Goal: Browse casually: Explore the website without a specific task or goal

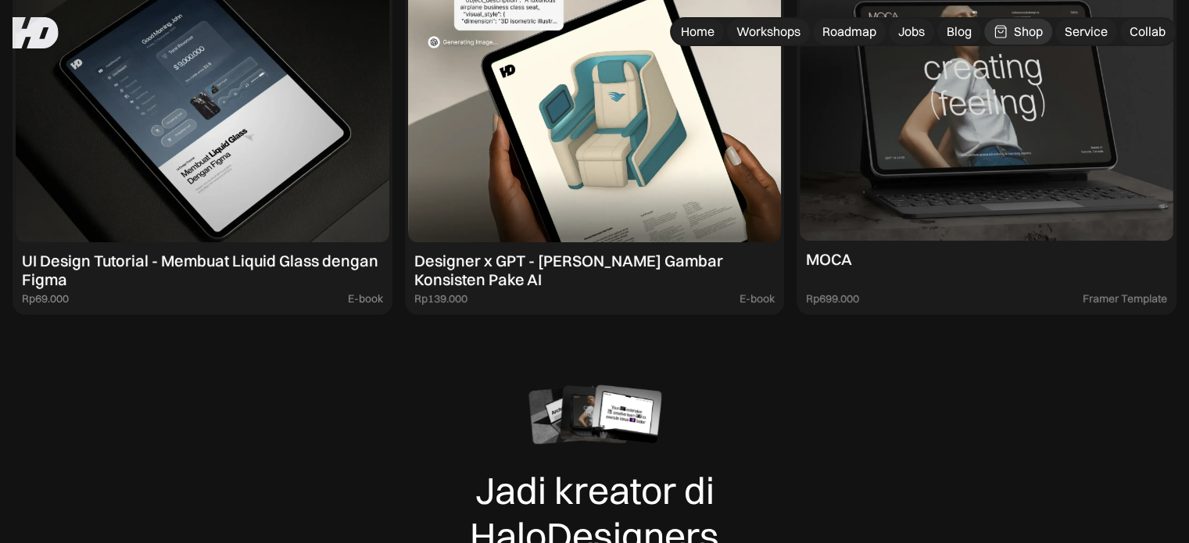
scroll to position [5941, 0]
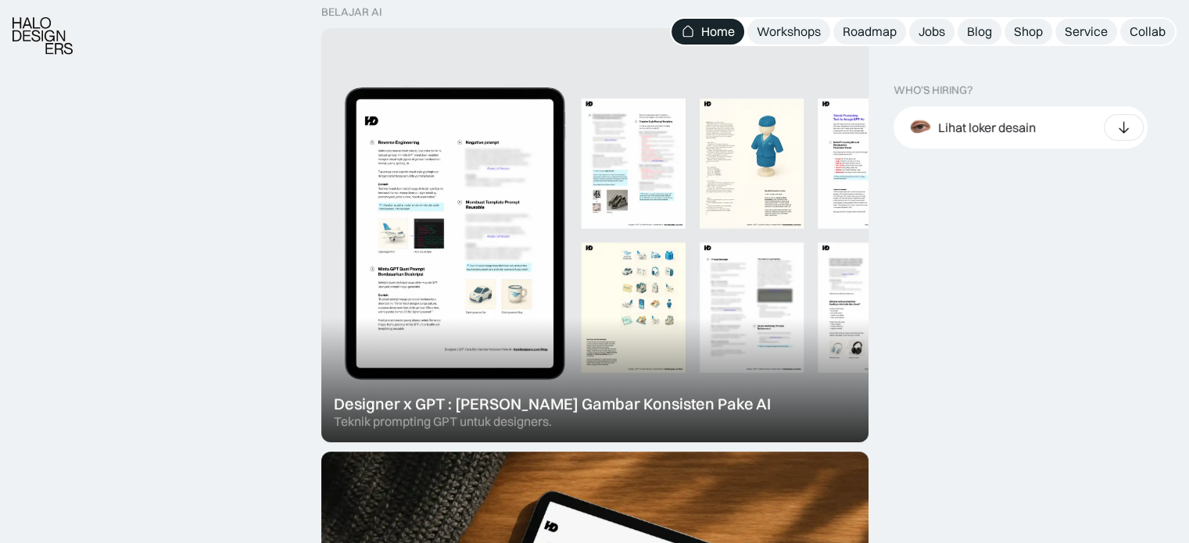
scroll to position [547, 0]
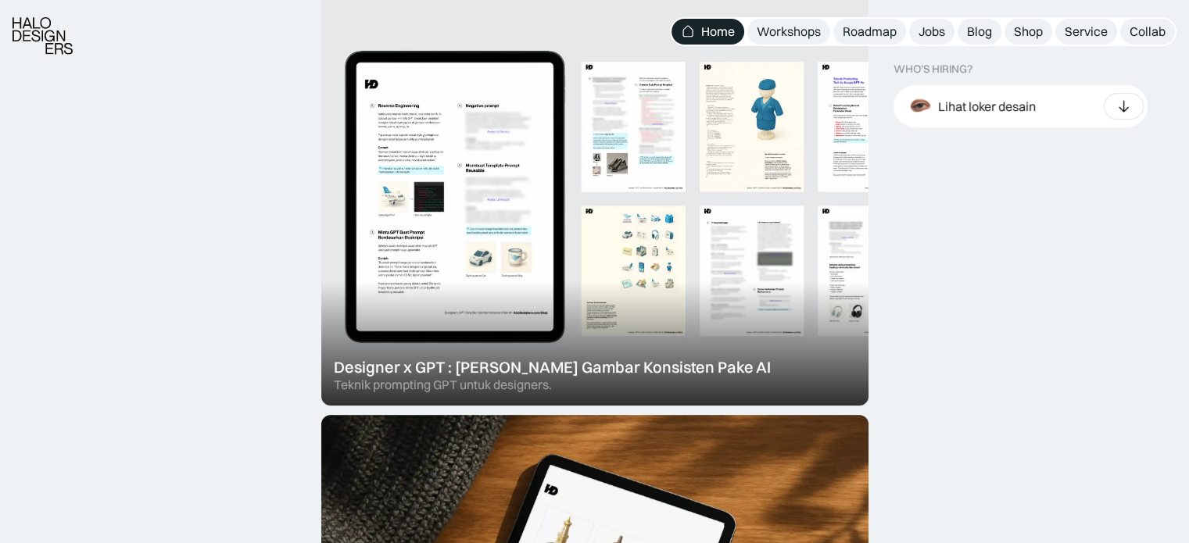
click at [607, 371] on div at bounding box center [594, 198] width 547 height 414
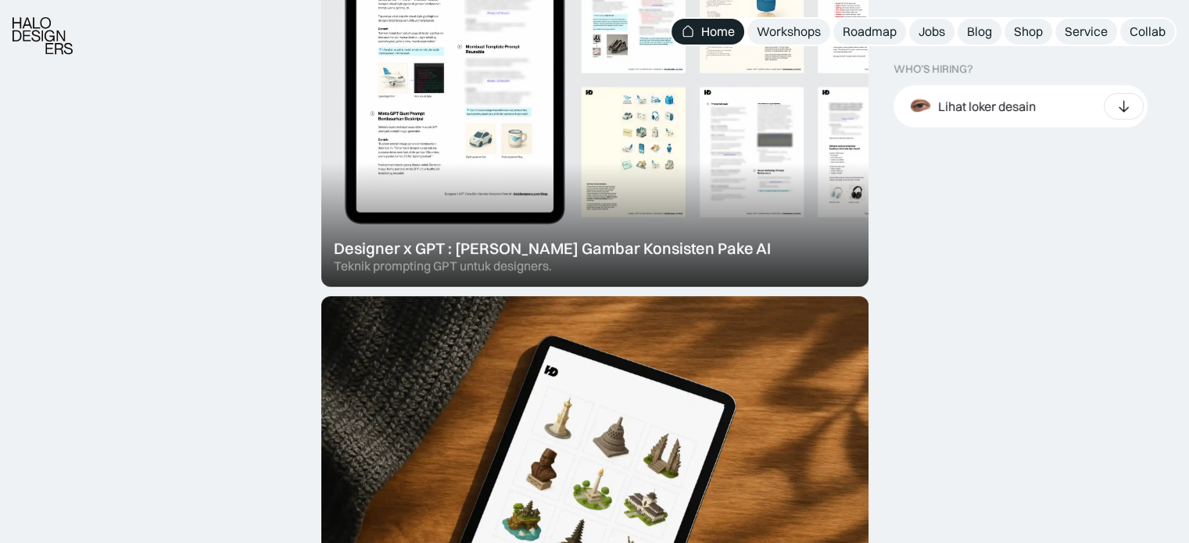
scroll to position [860, 0]
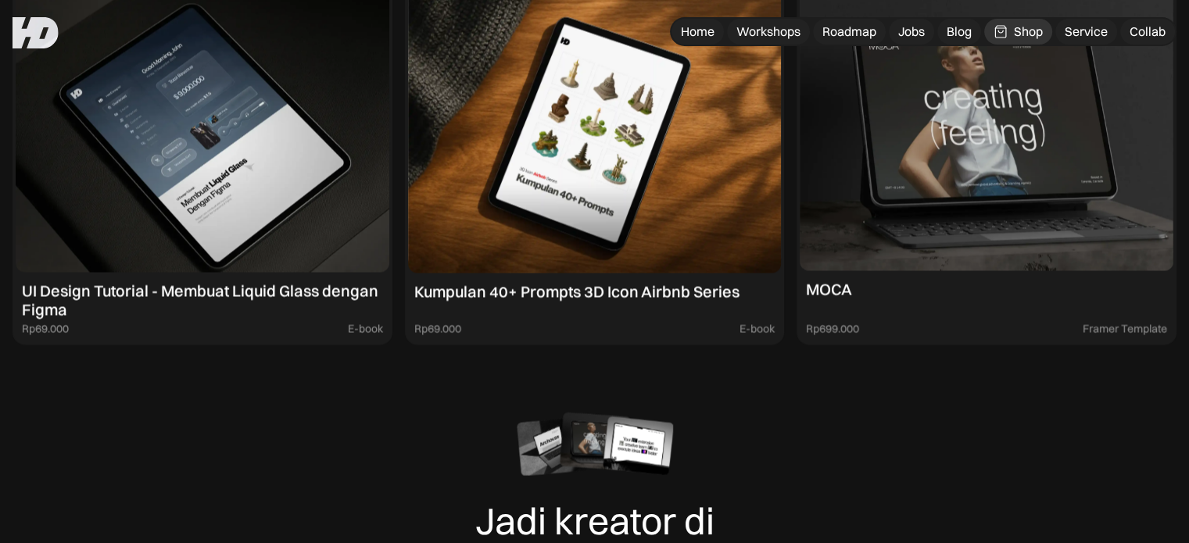
scroll to position [8520, 0]
